Goal: Entertainment & Leisure: Consume media (video, audio)

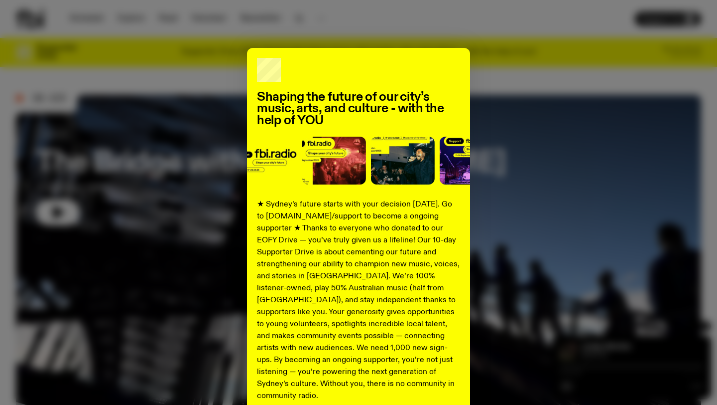
click at [527, 133] on div "Shaping the future of our city’s music, arts, and culture - with the help of YO…" at bounding box center [359, 253] width 686 height 410
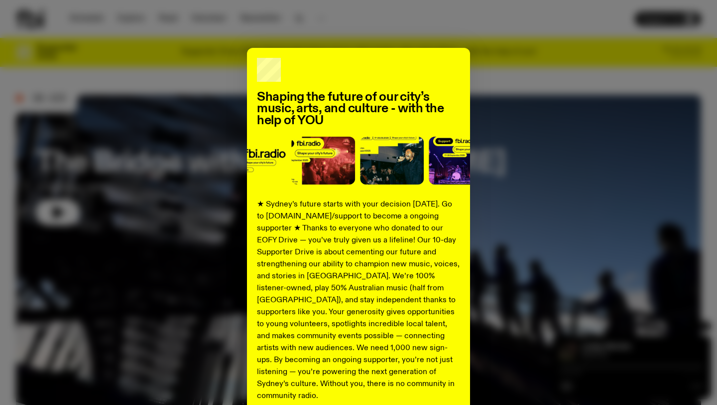
scroll to position [88, 0]
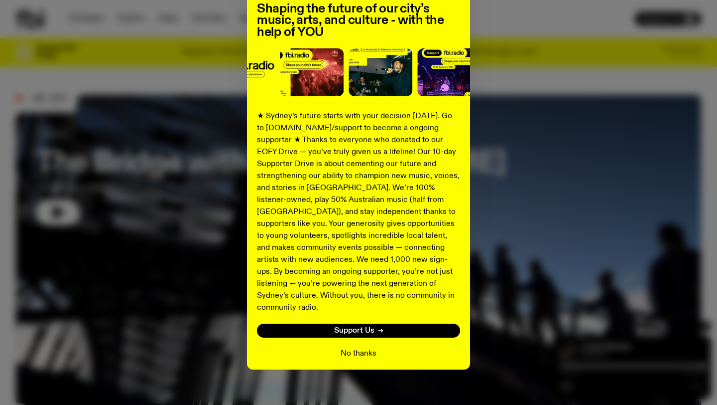
click at [362, 347] on button "No thanks" at bounding box center [359, 353] width 36 height 12
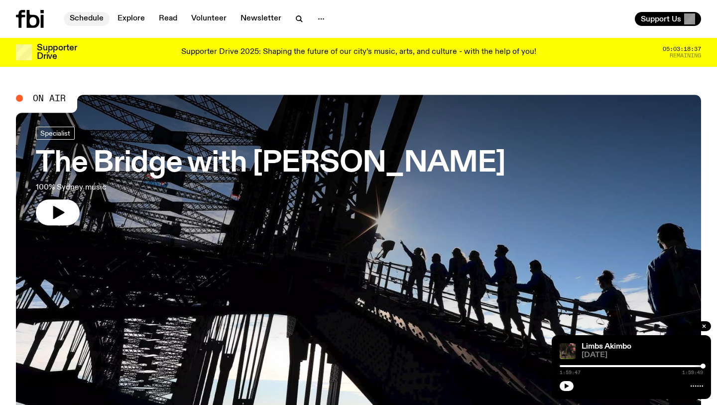
click at [85, 18] on link "Schedule" at bounding box center [87, 19] width 46 height 14
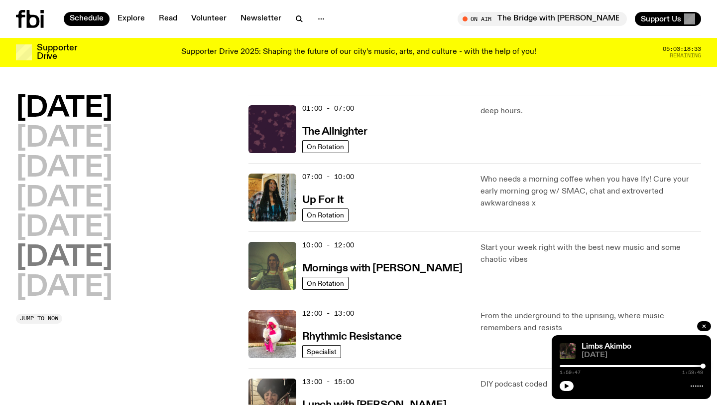
click at [75, 259] on h2 "[DATE]" at bounding box center [64, 258] width 97 height 28
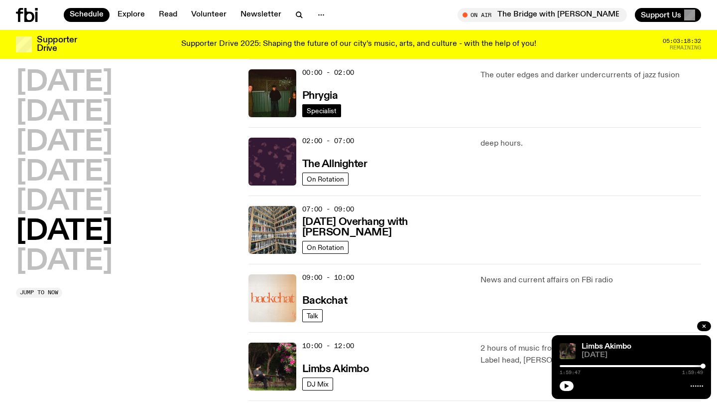
scroll to position [24, 0]
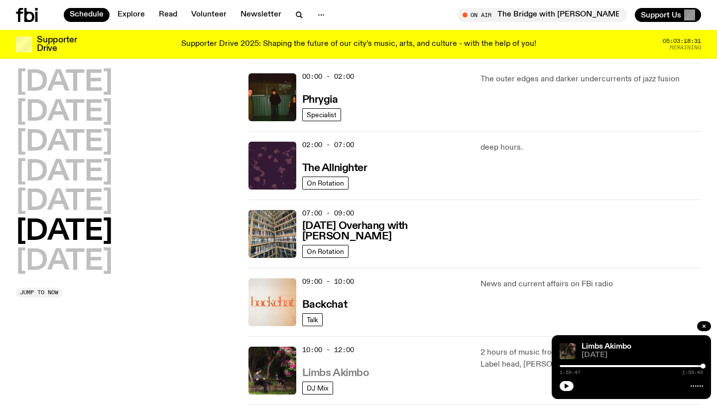
click at [347, 372] on h3 "Limbs Akimbo" at bounding box center [335, 373] width 67 height 10
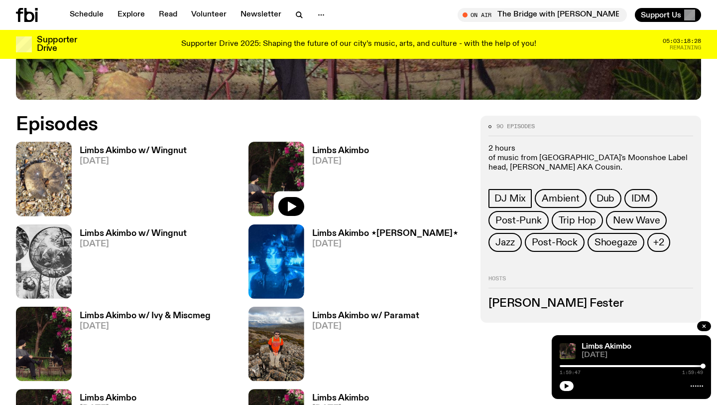
scroll to position [427, 0]
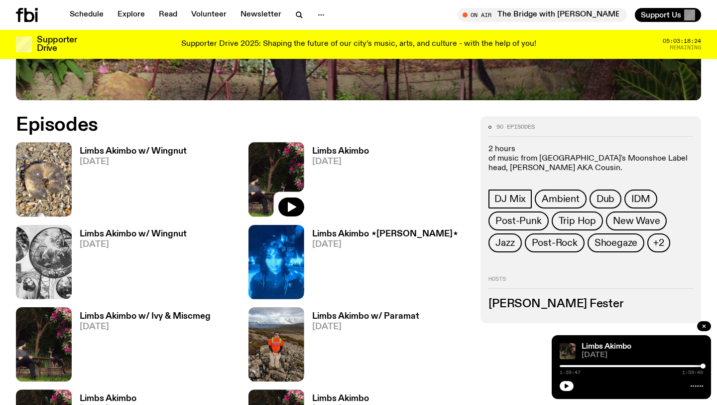
click at [147, 154] on h3 "Limbs Akimbo w/ Wingnut" at bounding box center [133, 151] width 107 height 8
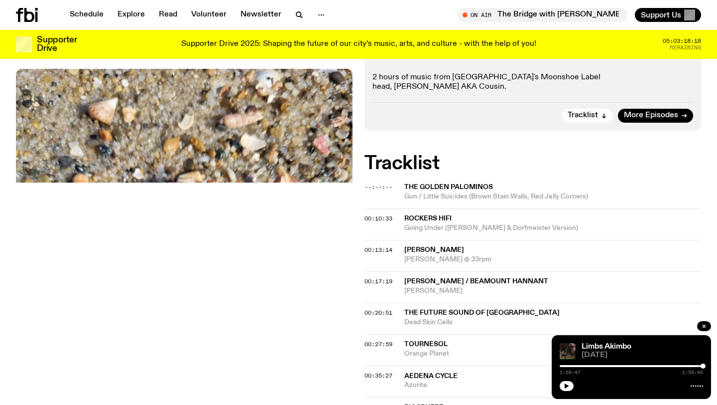
scroll to position [50, 0]
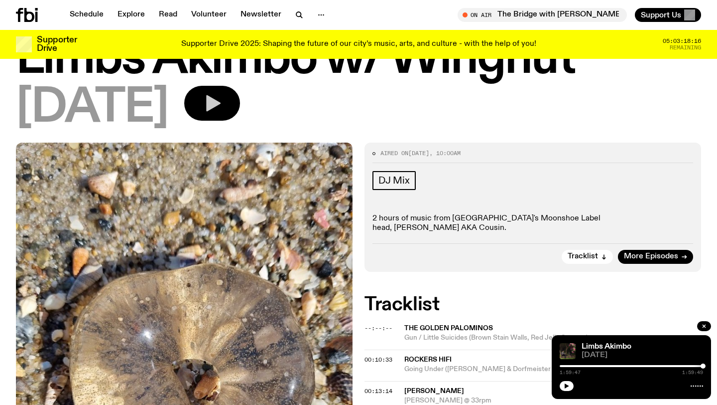
click at [240, 112] on button "button" at bounding box center [212, 103] width 56 height 35
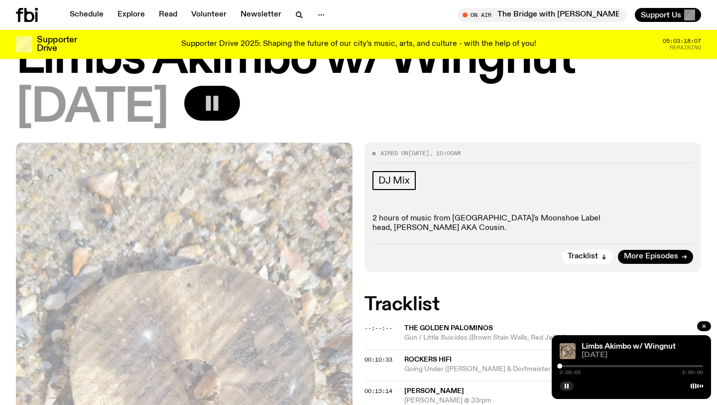
click at [561, 365] on div at bounding box center [560, 365] width 5 height 5
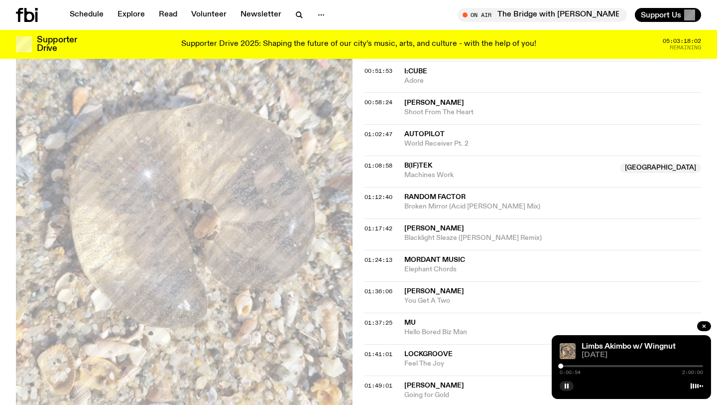
scroll to position [587, 0]
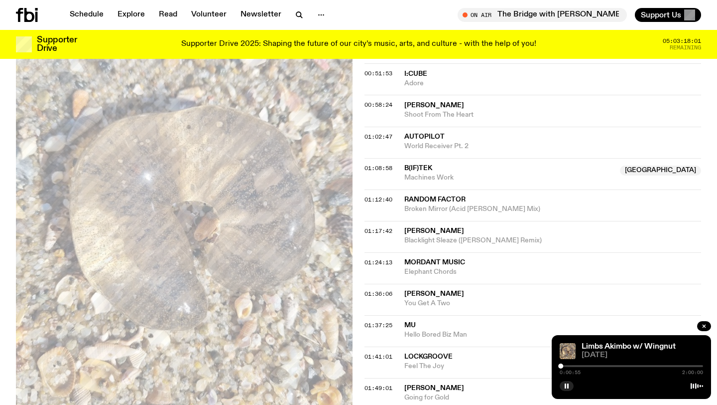
click at [564, 365] on div at bounding box center [631, 366] width 143 height 2
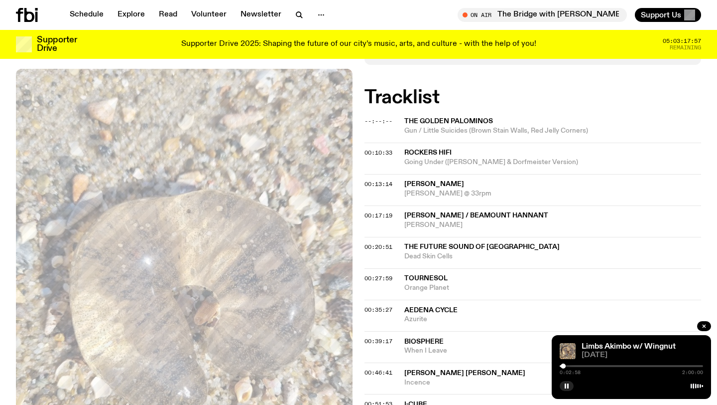
scroll to position [257, 0]
click at [566, 366] on div at bounding box center [631, 366] width 143 height 2
click at [568, 365] on div at bounding box center [631, 366] width 143 height 2
click at [571, 366] on div at bounding box center [631, 366] width 143 height 2
click at [574, 365] on div at bounding box center [631, 366] width 143 height 2
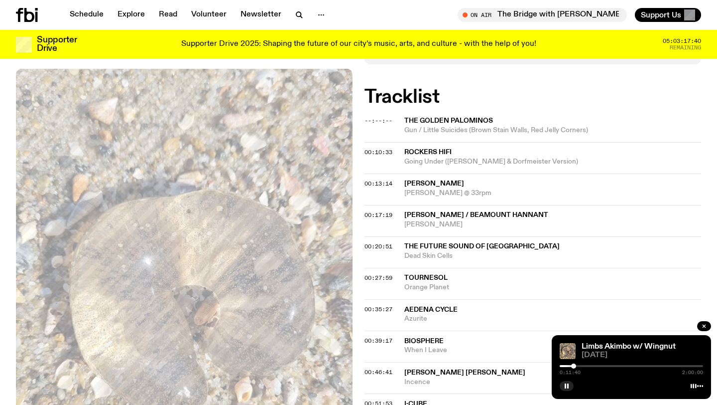
click at [577, 365] on div at bounding box center [631, 366] width 143 height 2
click at [580, 366] on div at bounding box center [631, 366] width 143 height 2
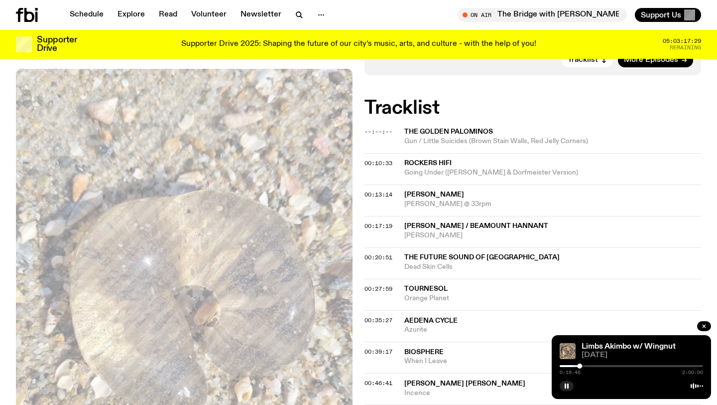
click at [585, 365] on div at bounding box center [631, 366] width 143 height 2
click at [590, 365] on div at bounding box center [631, 366] width 143 height 2
click at [598, 366] on div at bounding box center [631, 366] width 143 height 2
click at [602, 365] on div at bounding box center [631, 366] width 143 height 2
click at [566, 386] on rect "button" at bounding box center [565, 385] width 1 height 5
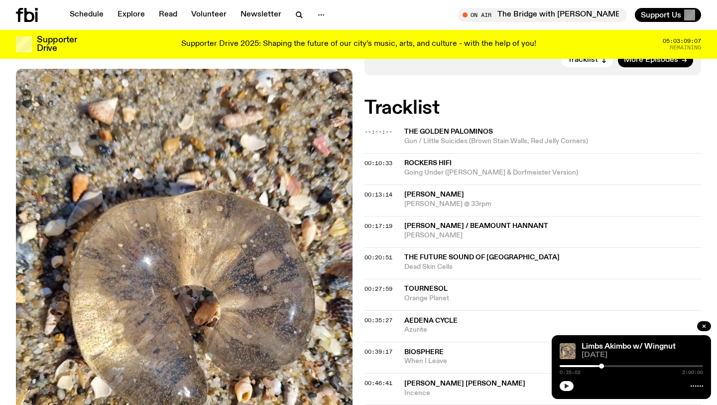
click at [566, 387] on icon "button" at bounding box center [567, 386] width 6 height 6
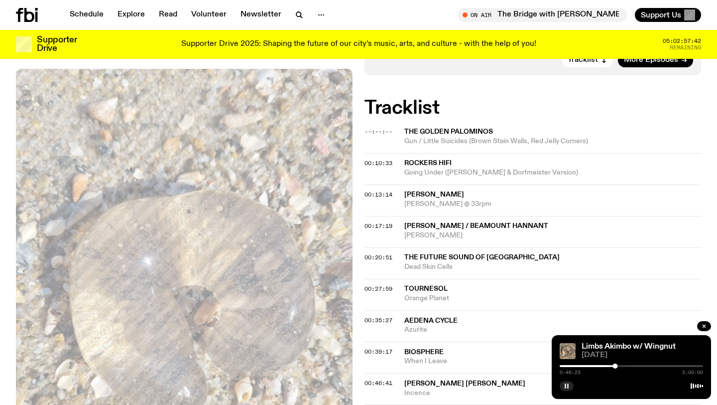
click at [618, 364] on div "0:46:25 2:00:00" at bounding box center [631, 369] width 143 height 12
click at [618, 364] on div at bounding box center [615, 365] width 5 height 5
click at [625, 365] on div at bounding box center [631, 366] width 143 height 2
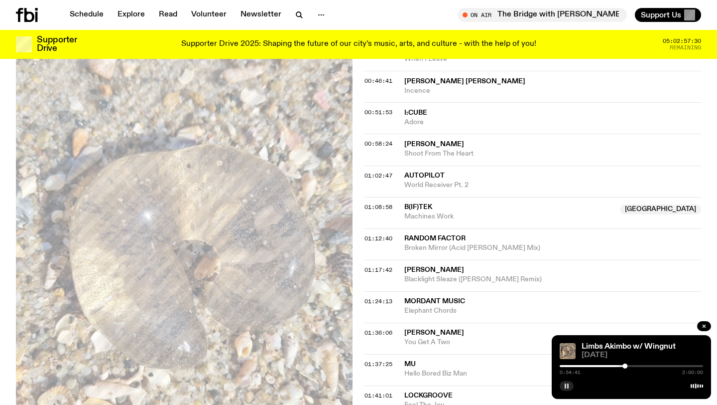
scroll to position [546, 0]
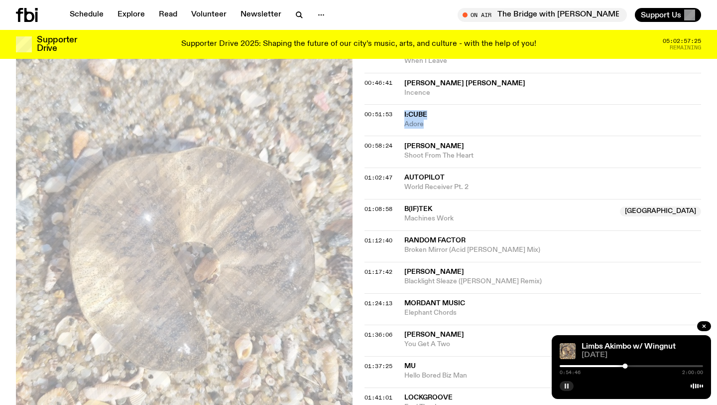
drag, startPoint x: 434, startPoint y: 123, endPoint x: 402, endPoint y: 104, distance: 38.2
click at [402, 104] on div "00:51:53 I:Cube Adore" at bounding box center [533, 119] width 337 height 31
click at [632, 364] on div "0:54:59 2:00:00" at bounding box center [631, 369] width 143 height 12
click at [632, 366] on div at bounding box center [631, 366] width 143 height 2
click at [642, 365] on div at bounding box center [631, 366] width 143 height 2
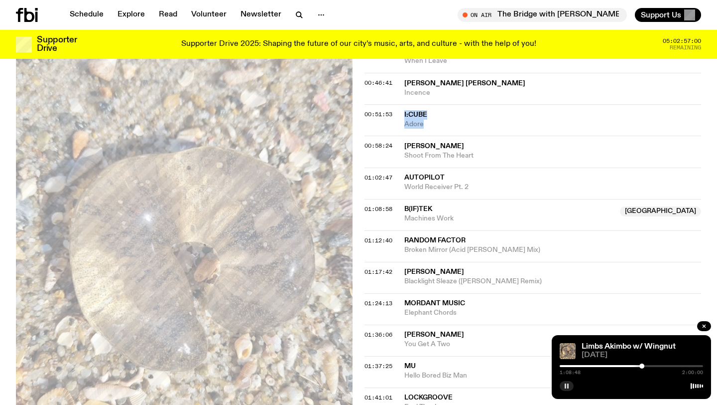
click at [650, 365] on div at bounding box center [631, 366] width 143 height 2
click at [663, 365] on div at bounding box center [631, 366] width 143 height 2
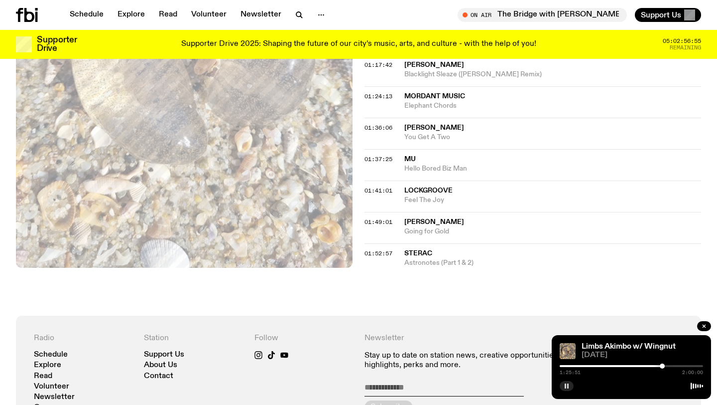
scroll to position [754, 0]
click at [673, 365] on div at bounding box center [631, 366] width 143 height 2
click at [682, 365] on div at bounding box center [631, 366] width 143 height 2
click at [691, 366] on div at bounding box center [631, 366] width 143 height 2
click at [696, 366] on div at bounding box center [631, 366] width 143 height 2
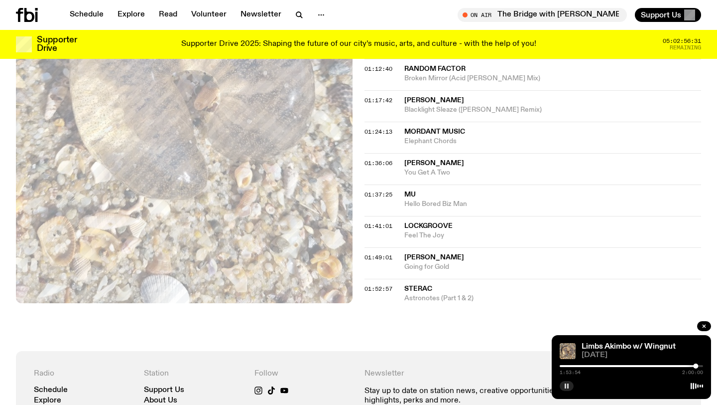
scroll to position [716, 0]
drag, startPoint x: 488, startPoint y: 298, endPoint x: 404, endPoint y: 278, distance: 86.6
